Goal: Find specific page/section: Find specific page/section

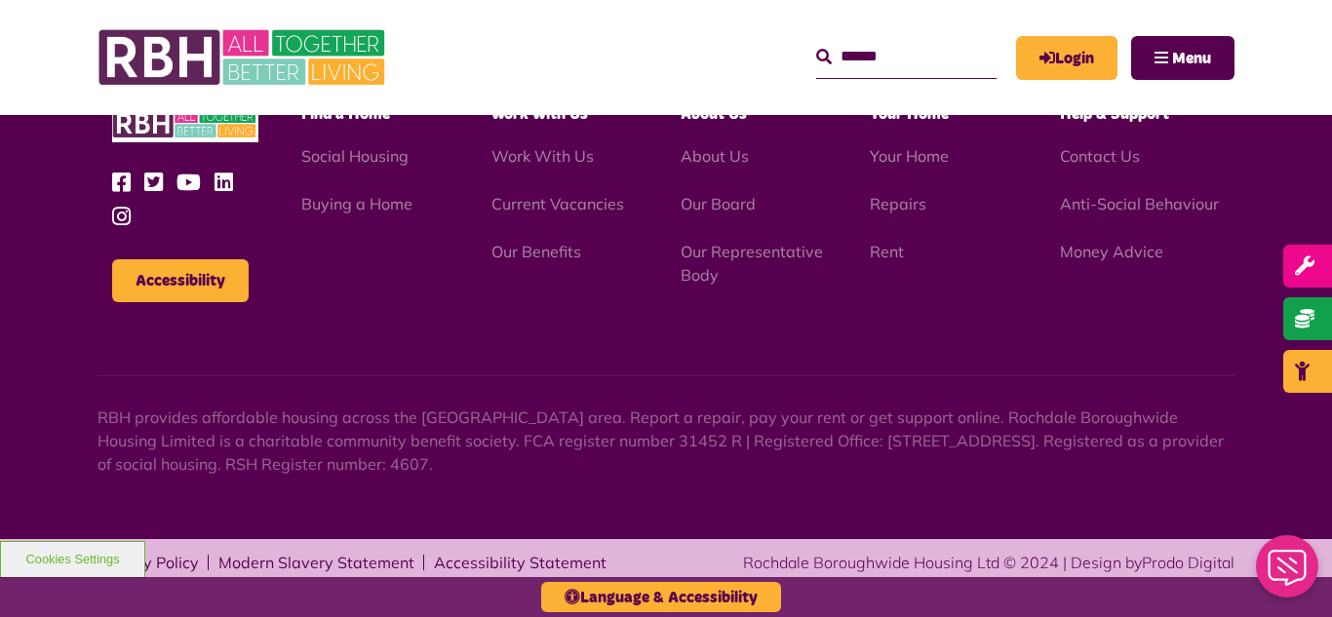
scroll to position [2292, 0]
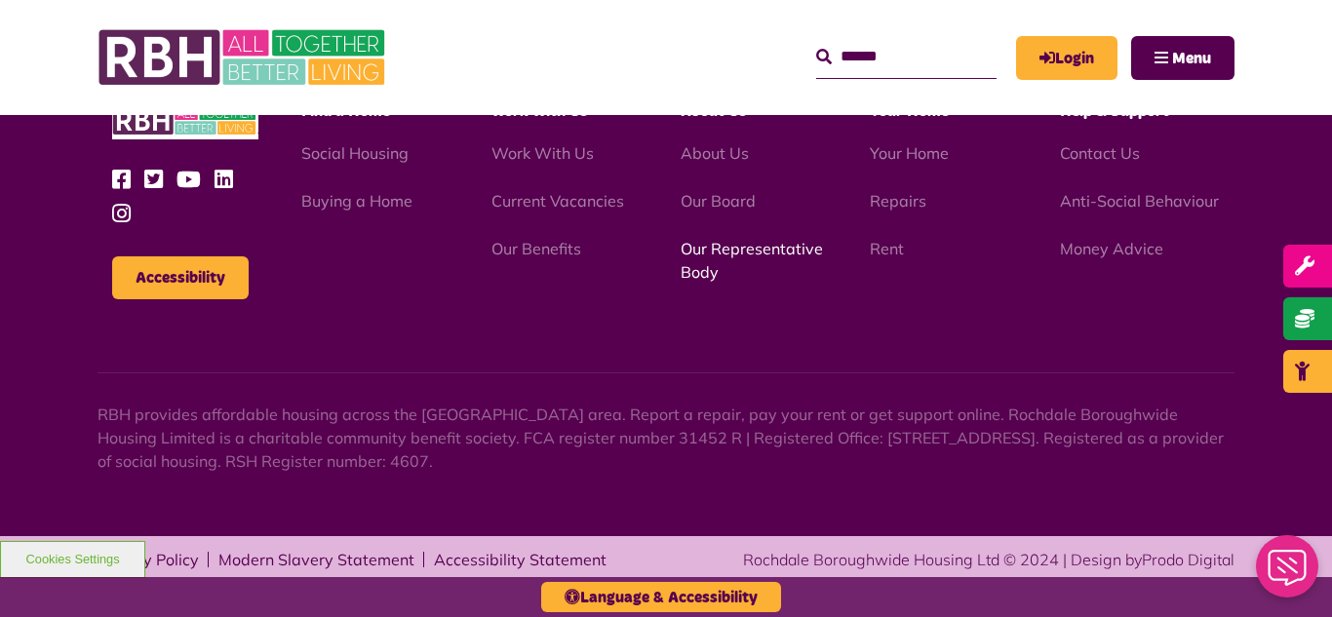
click at [723, 255] on link "Our Representative Body" at bounding box center [752, 260] width 142 height 43
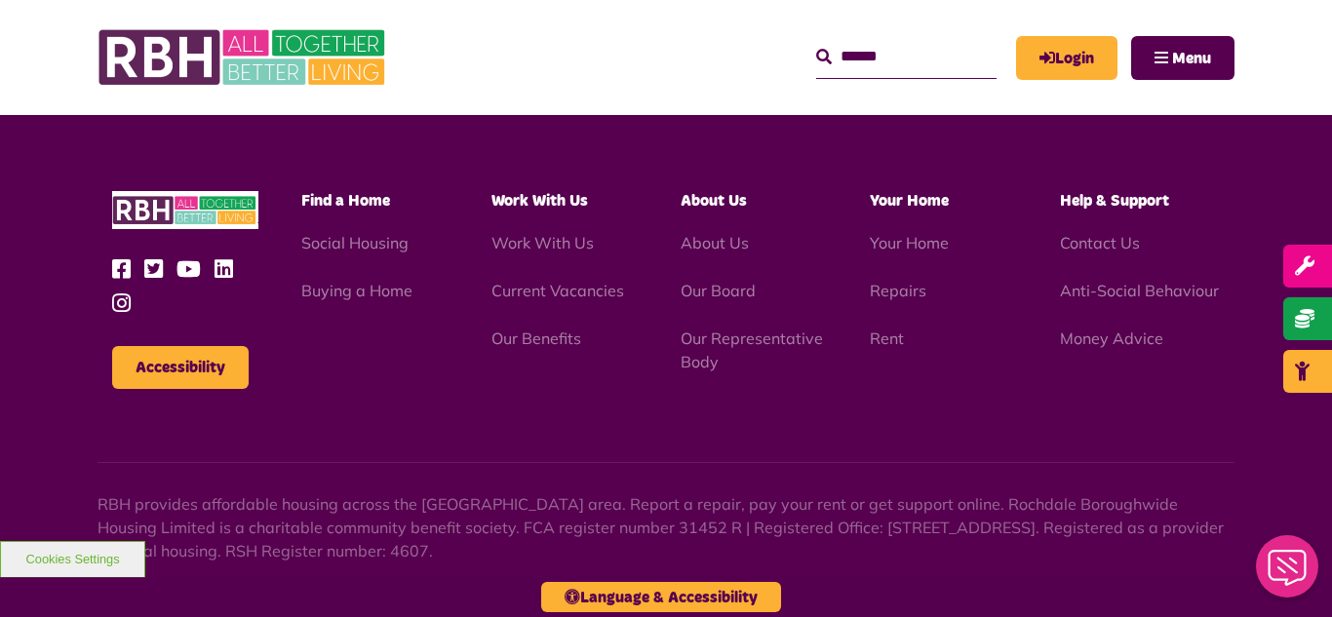
scroll to position [5662, 0]
